Goal: Task Accomplishment & Management: Manage account settings

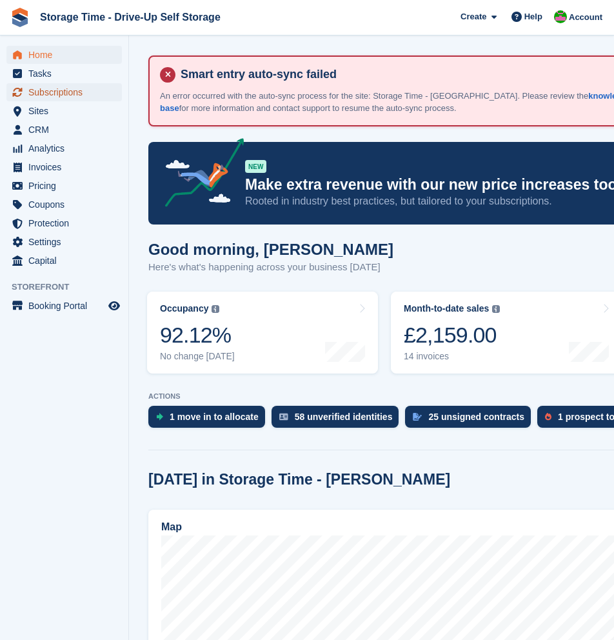
click at [65, 90] on span "Subscriptions" at bounding box center [66, 92] width 77 height 18
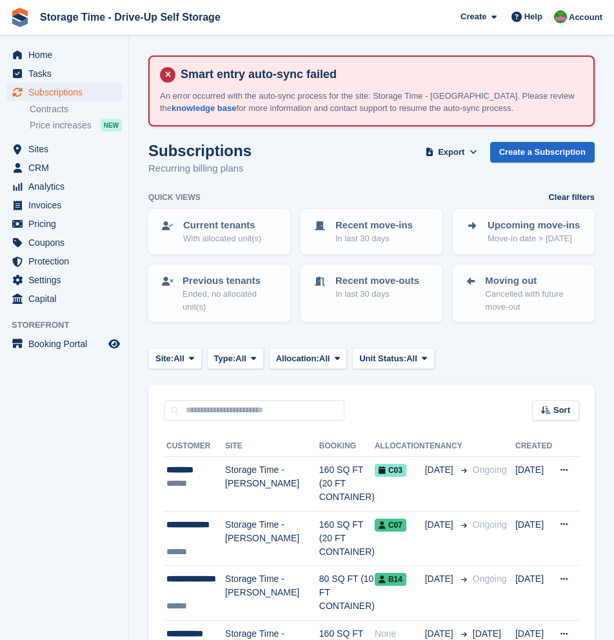
click at [503, 357] on div "Site: All All Storage Time - Sharston Storage Time - Manchester Type: All All U…" at bounding box center [371, 358] width 446 height 21
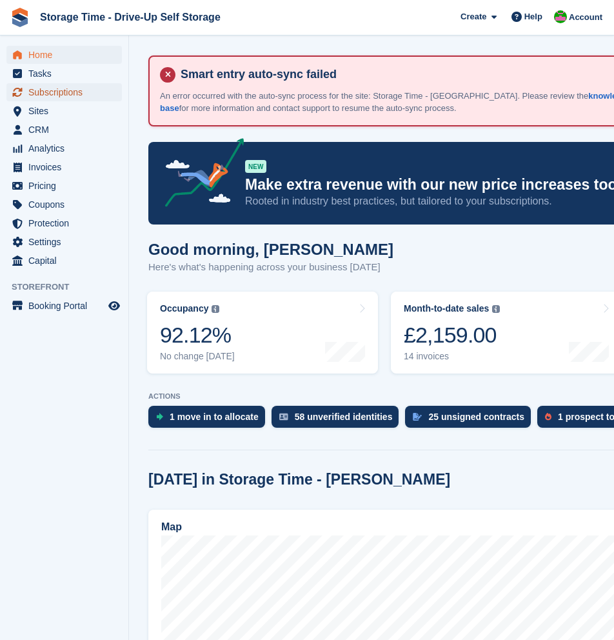
click at [66, 94] on span "Subscriptions" at bounding box center [66, 92] width 77 height 18
